Goal: Transaction & Acquisition: Purchase product/service

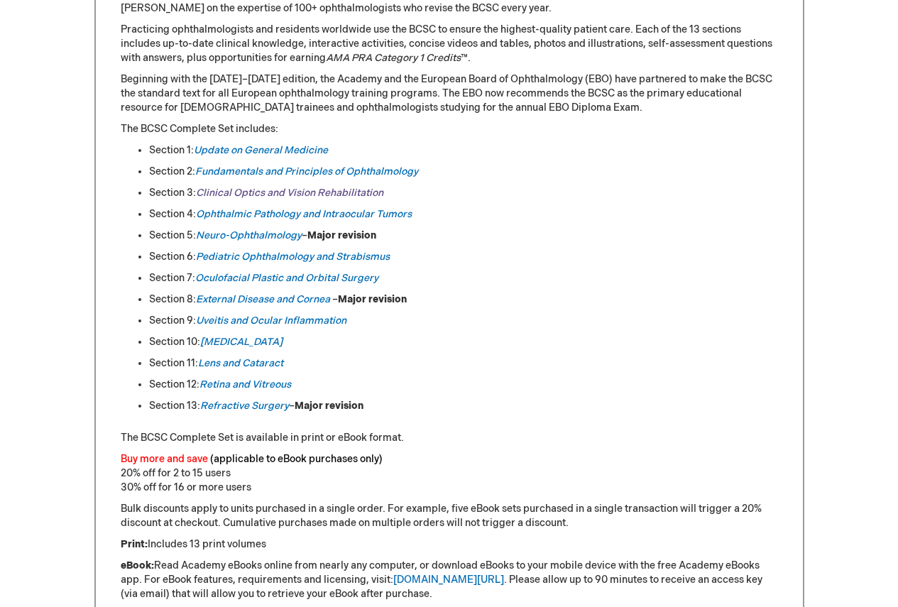
scroll to position [568, 0]
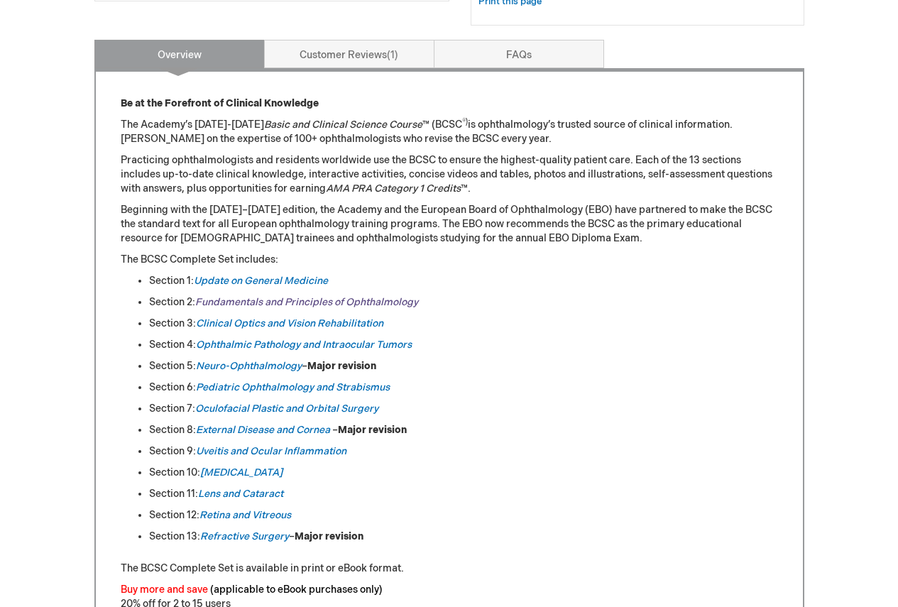
click at [263, 297] on link "Fundamentals and Principles of Ophthalmology" at bounding box center [306, 302] width 223 height 12
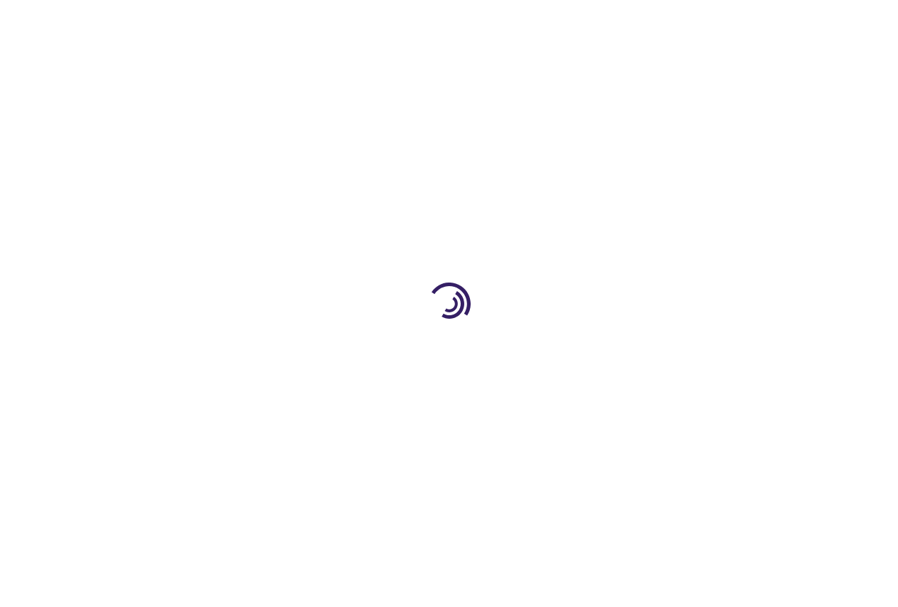
click at [226, 303] on div at bounding box center [449, 303] width 898 height 607
type input "0"
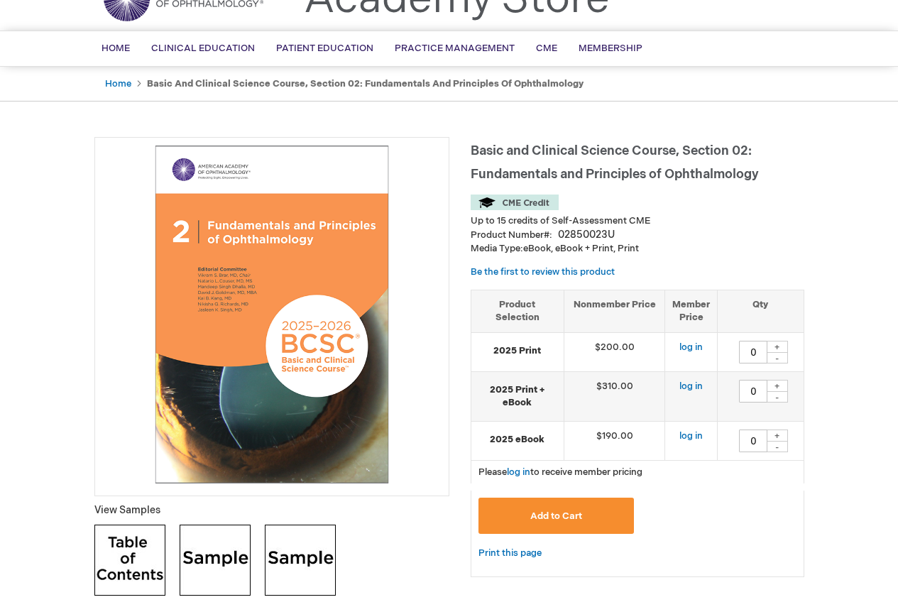
scroll to position [213, 0]
